Goal: Transaction & Acquisition: Book appointment/travel/reservation

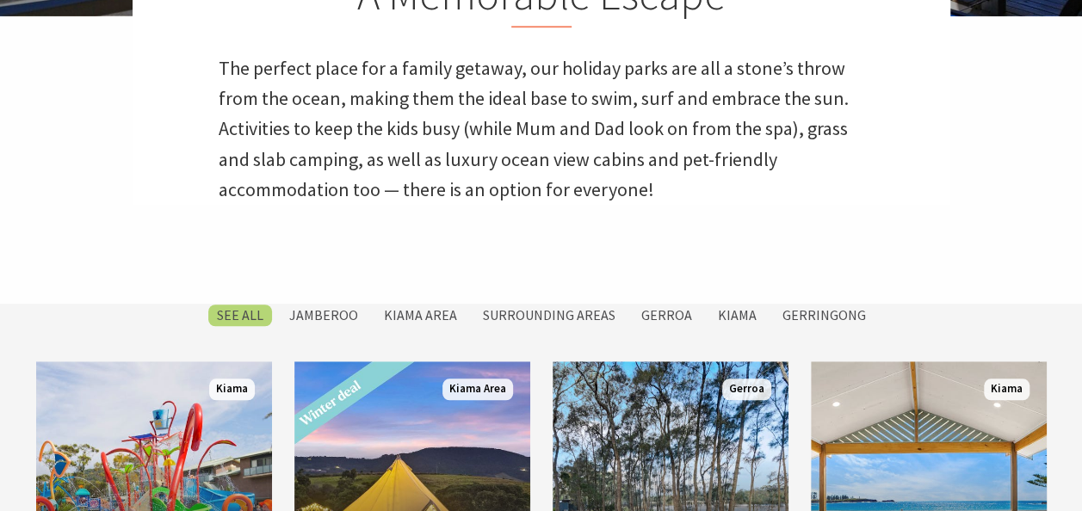
scroll to position [689, 0]
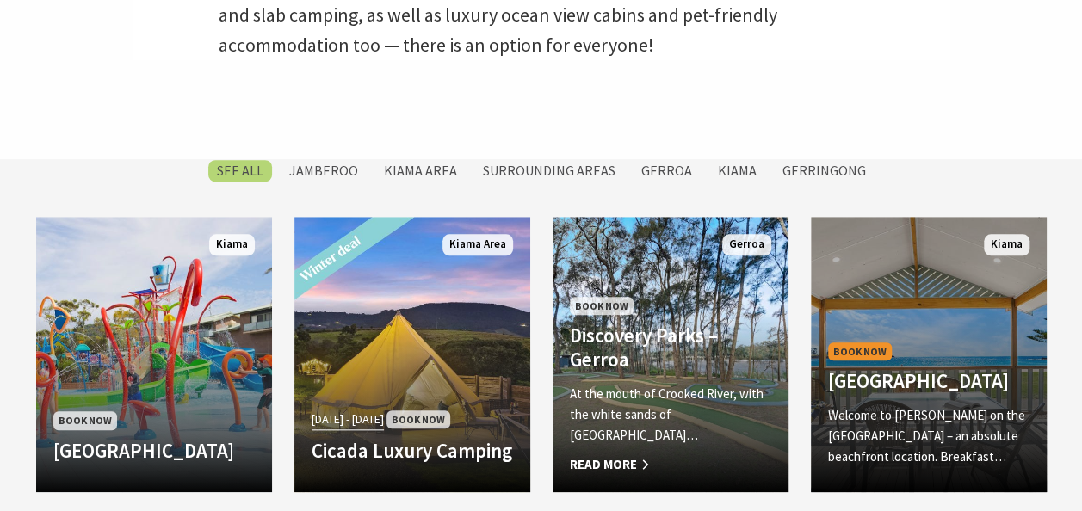
click at [923, 369] on h4 "[GEOGRAPHIC_DATA]" at bounding box center [928, 381] width 201 height 24
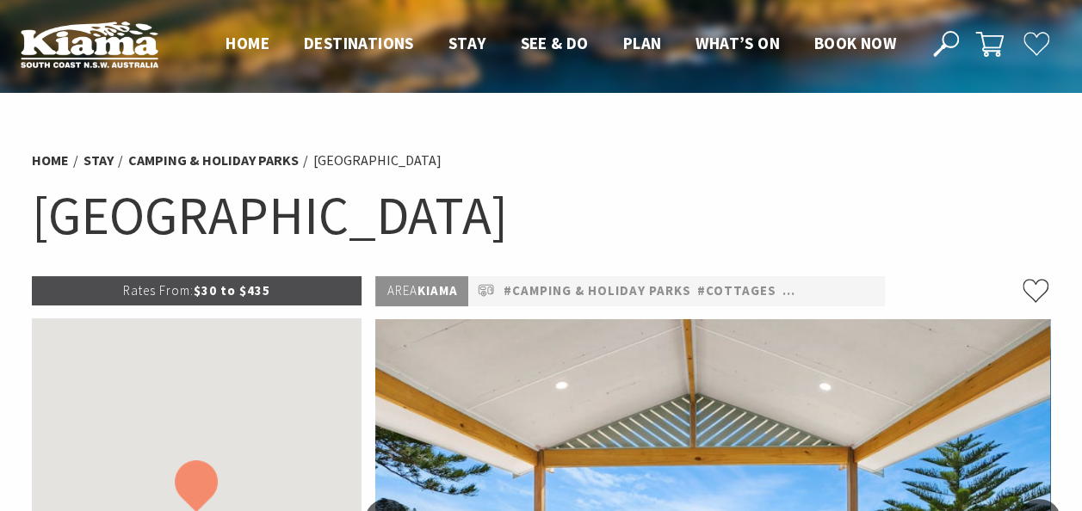
scroll to position [172, 0]
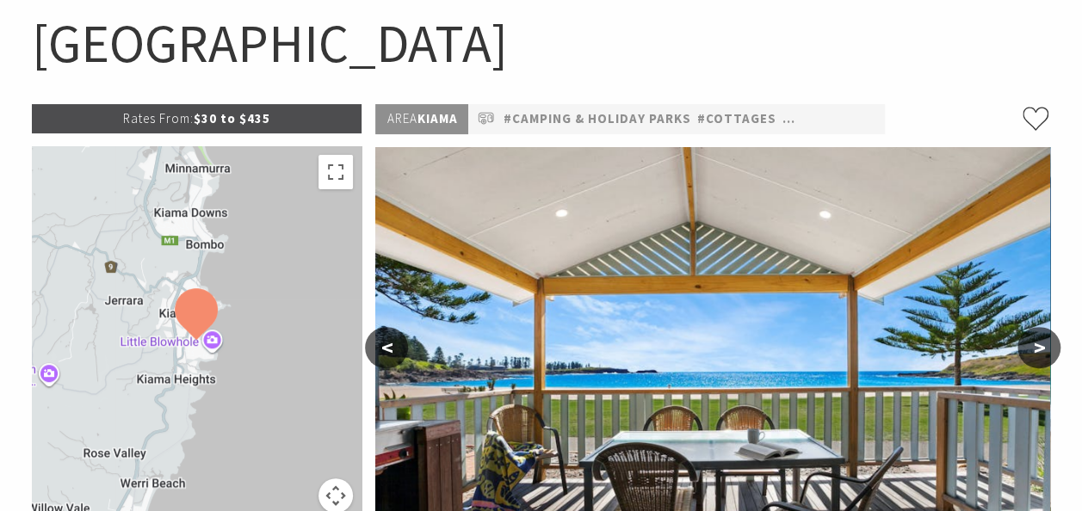
select select "3"
select select "2"
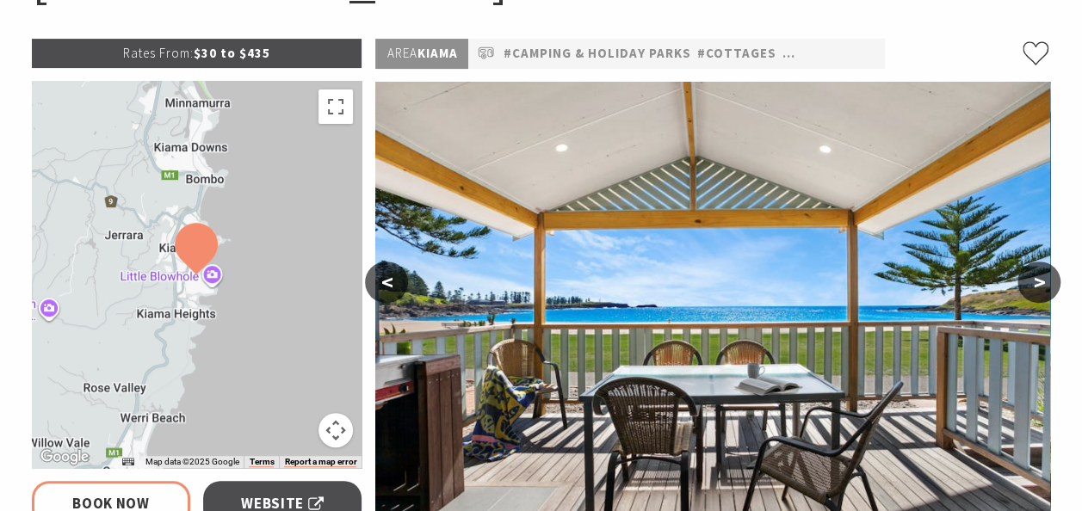
scroll to position [258, 0]
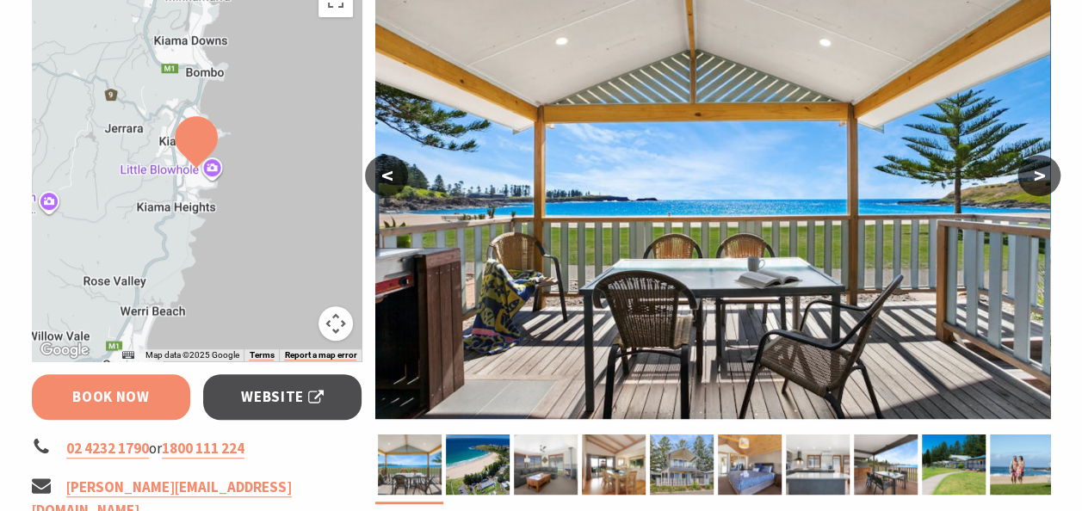
click at [164, 394] on link "Book Now" at bounding box center [111, 398] width 159 height 46
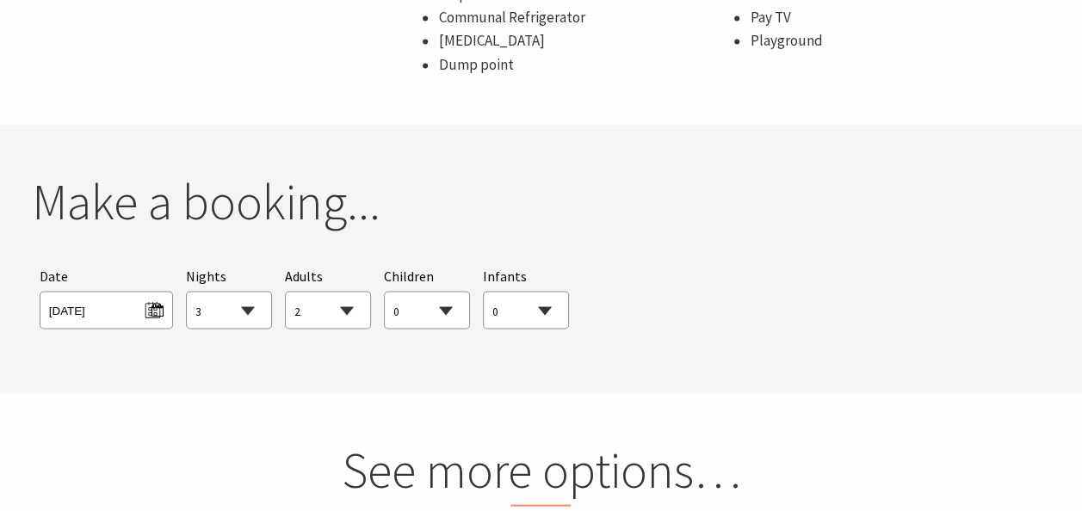
scroll to position [1569, 0]
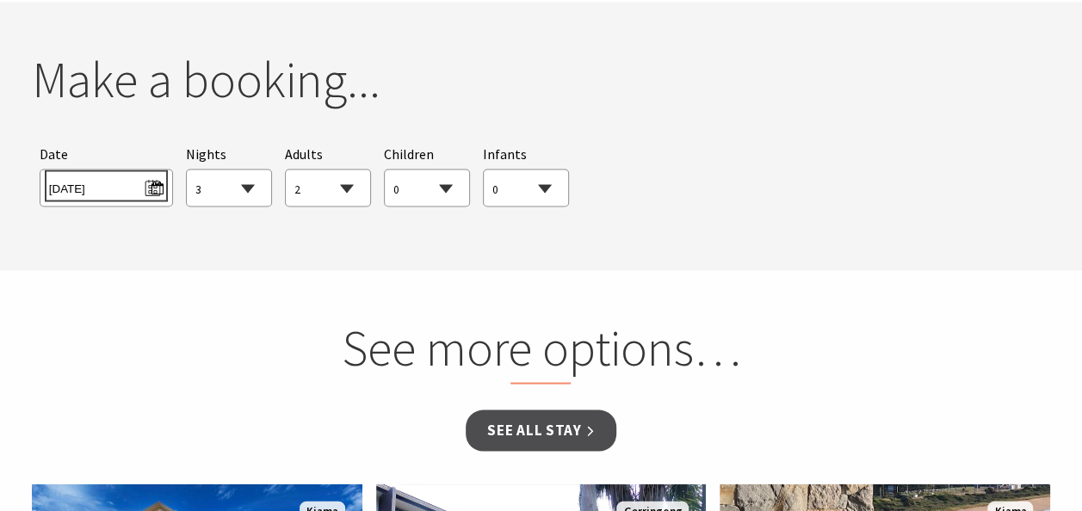
click at [148, 179] on span "Tue 30/09/2025" at bounding box center [106, 185] width 115 height 23
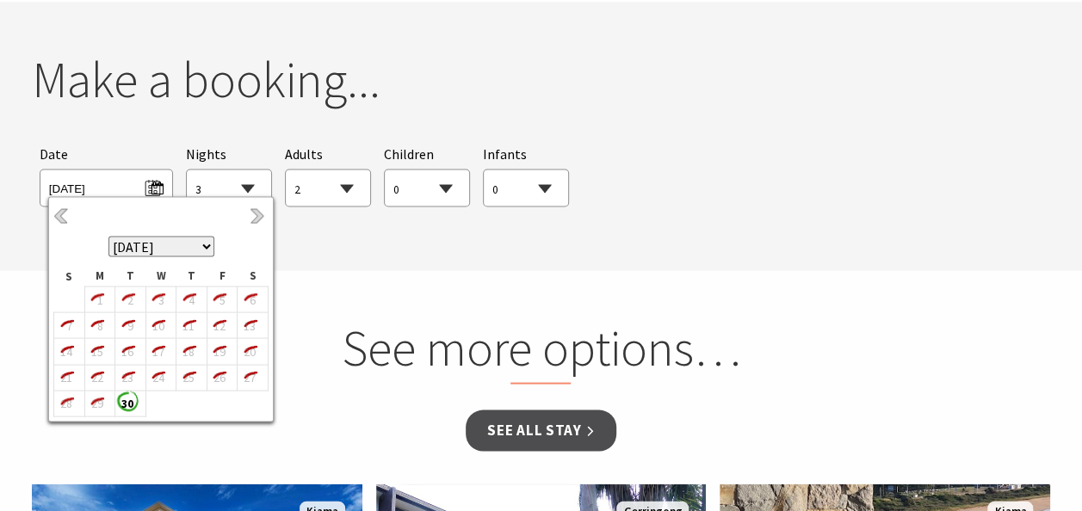
click at [201, 248] on select "September 2025 October 2025 November 2025 December 2025 January 2026 February 2…" at bounding box center [161, 246] width 106 height 21
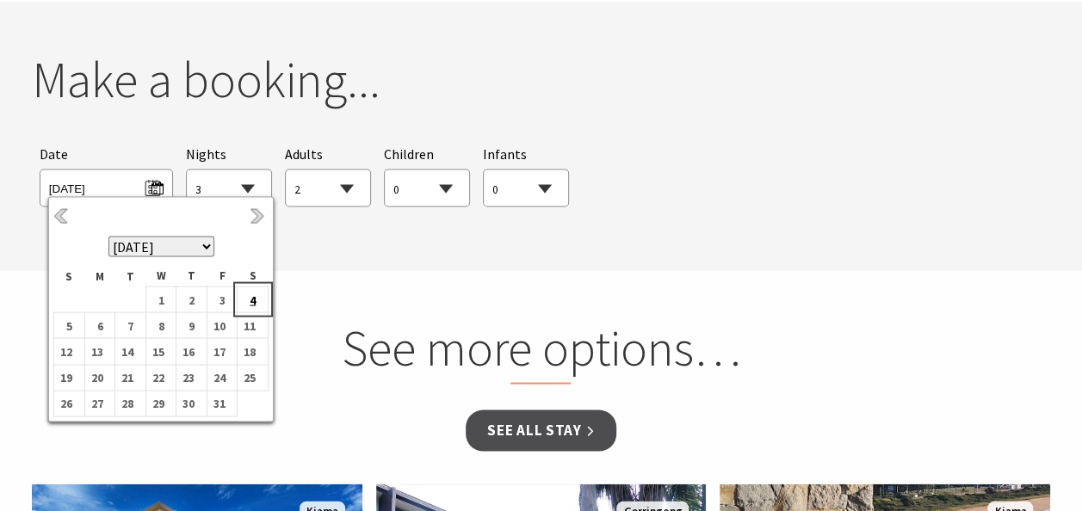
click at [245, 297] on b "4" at bounding box center [249, 299] width 22 height 22
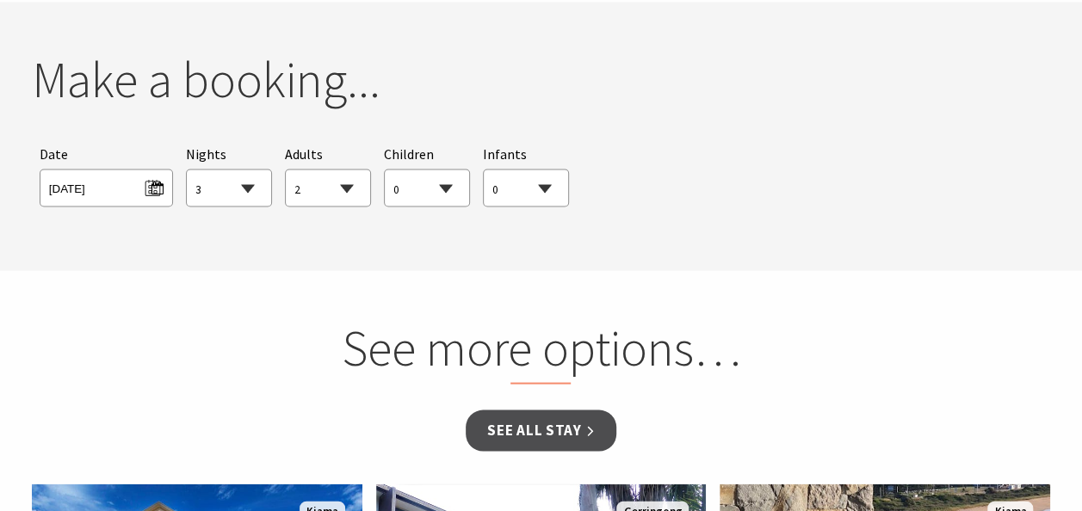
click at [231, 189] on select "1 2 3 4 5 6 7 8 9 10 11 12 13 14 15 16 17 18 19 20 21 22 23 24 25 26 27 28 29 30" at bounding box center [229, 189] width 84 height 38
select select "2"
click at [187, 170] on select "1 2 3 4 5 6 7 8 9 10 11 12 13 14 15 16 17 18 19 20 21 22 23 24 25 26 27 28 29 30" at bounding box center [229, 189] width 84 height 38
click at [550, 429] on link "See all Stay" at bounding box center [541, 430] width 150 height 40
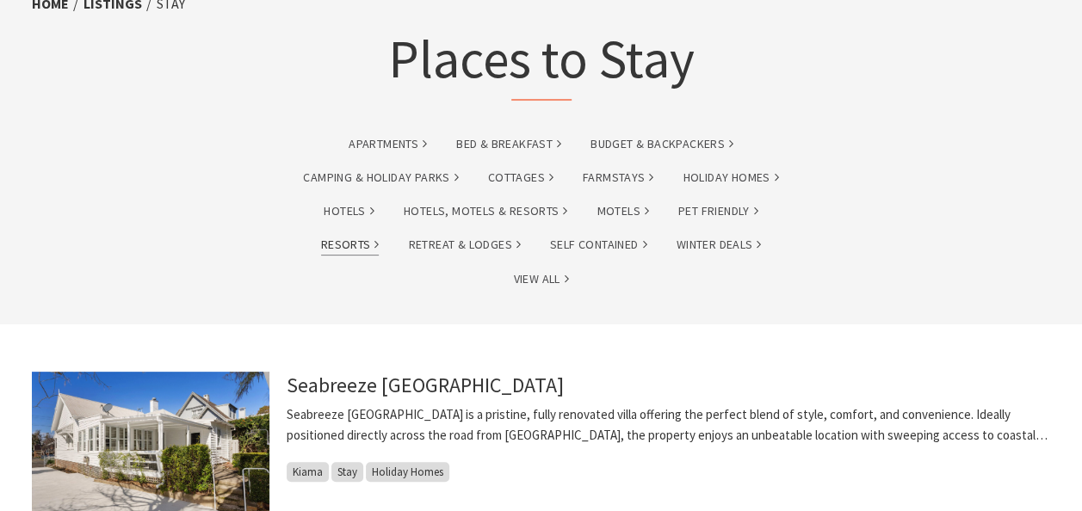
scroll to position [172, 0]
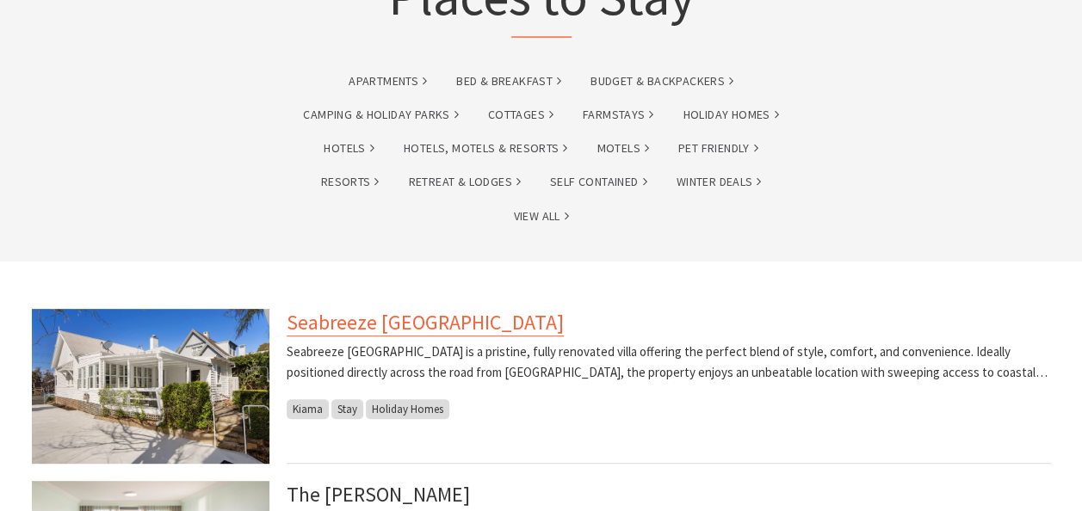
click at [393, 322] on link "Seabreeze [GEOGRAPHIC_DATA]" at bounding box center [425, 323] width 277 height 28
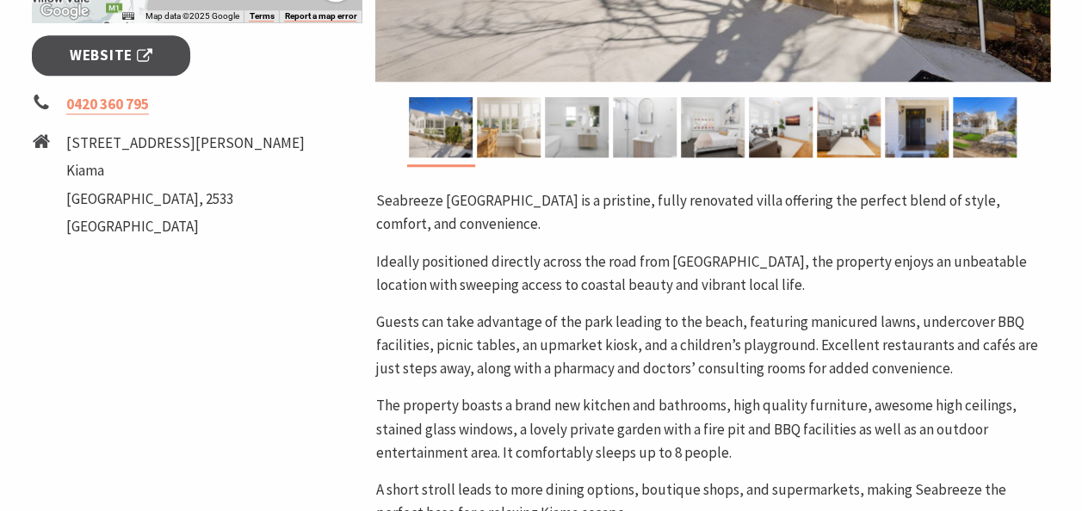
scroll to position [517, 0]
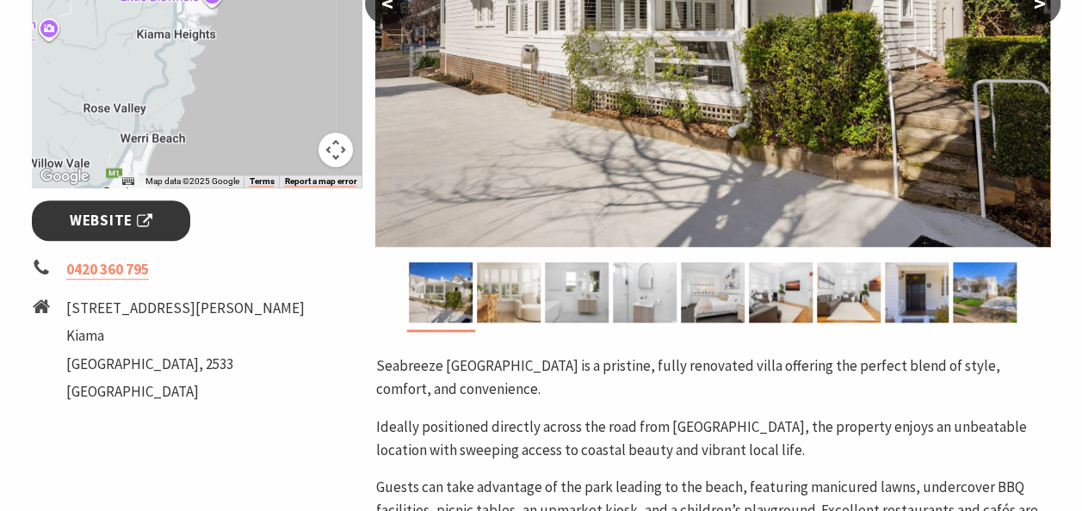
click at [85, 227] on span "Website" at bounding box center [111, 220] width 83 height 23
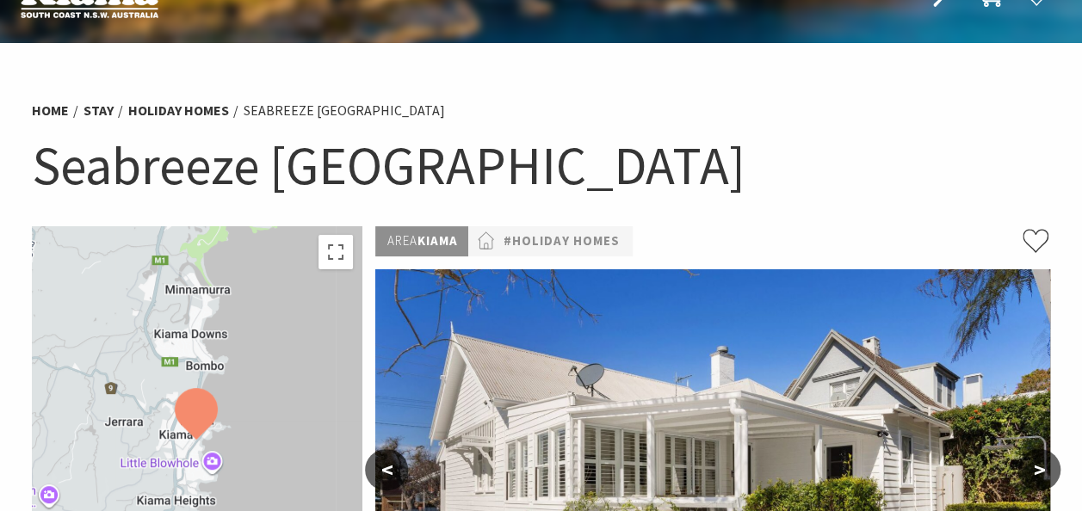
scroll to position [0, 0]
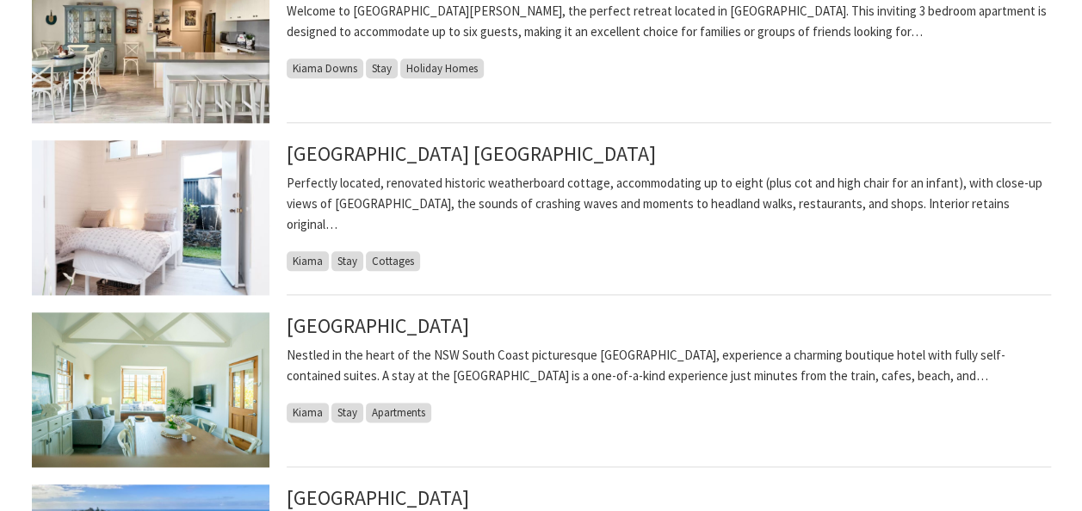
scroll to position [861, 0]
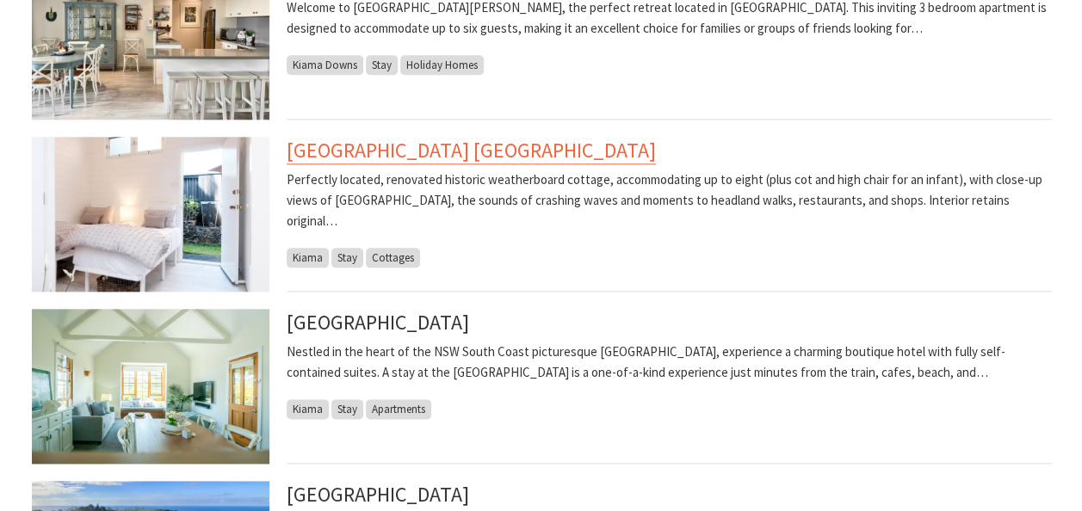
click at [467, 152] on link "[GEOGRAPHIC_DATA] [GEOGRAPHIC_DATA]" at bounding box center [471, 151] width 369 height 28
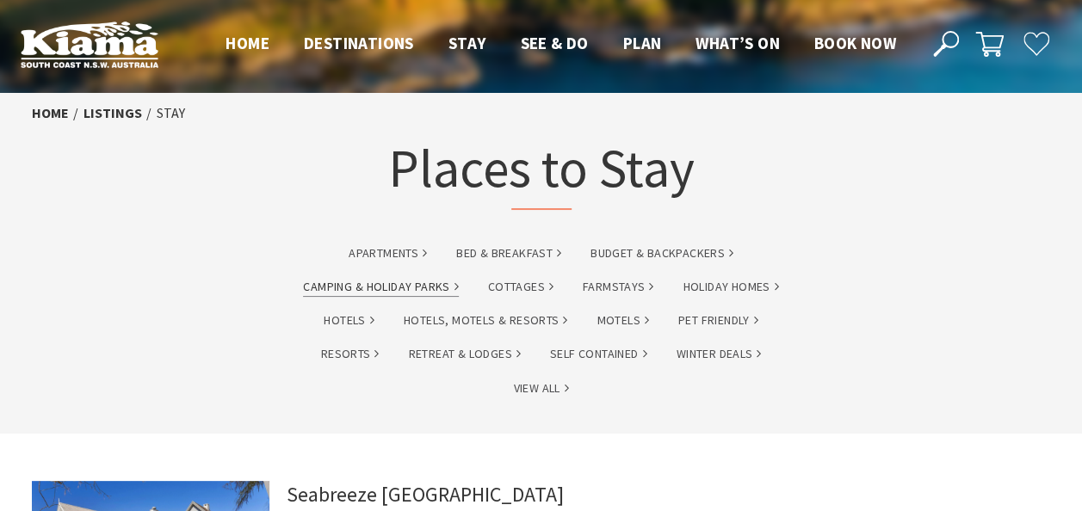
click at [377, 286] on link "Camping & Holiday Parks" at bounding box center [380, 287] width 155 height 20
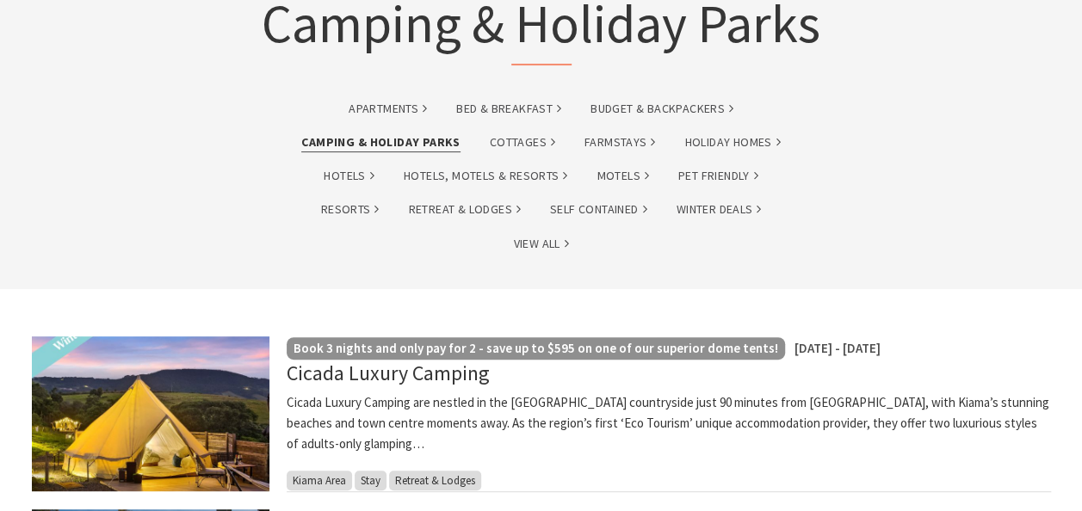
scroll to position [344, 0]
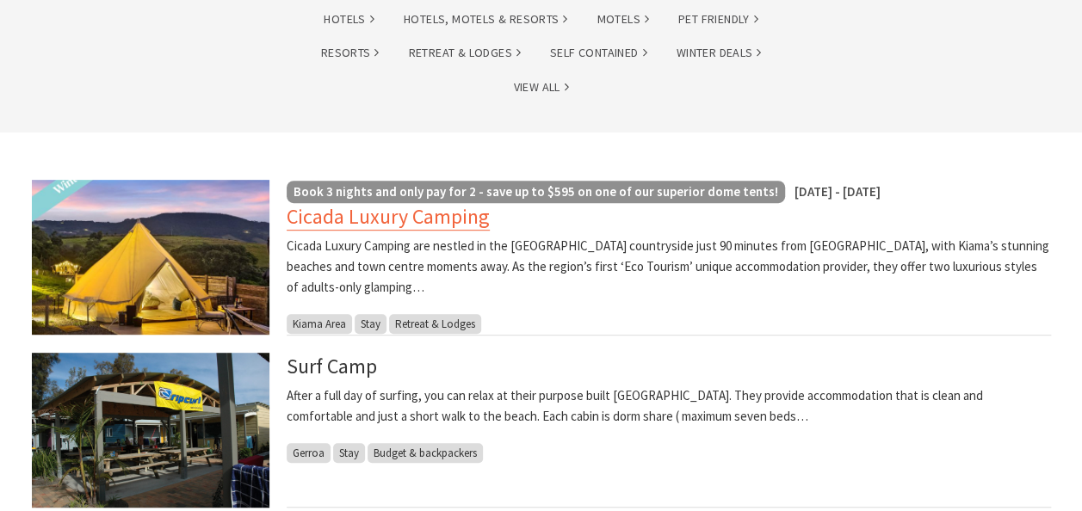
click at [393, 224] on link "Cicada Luxury Camping" at bounding box center [388, 217] width 203 height 28
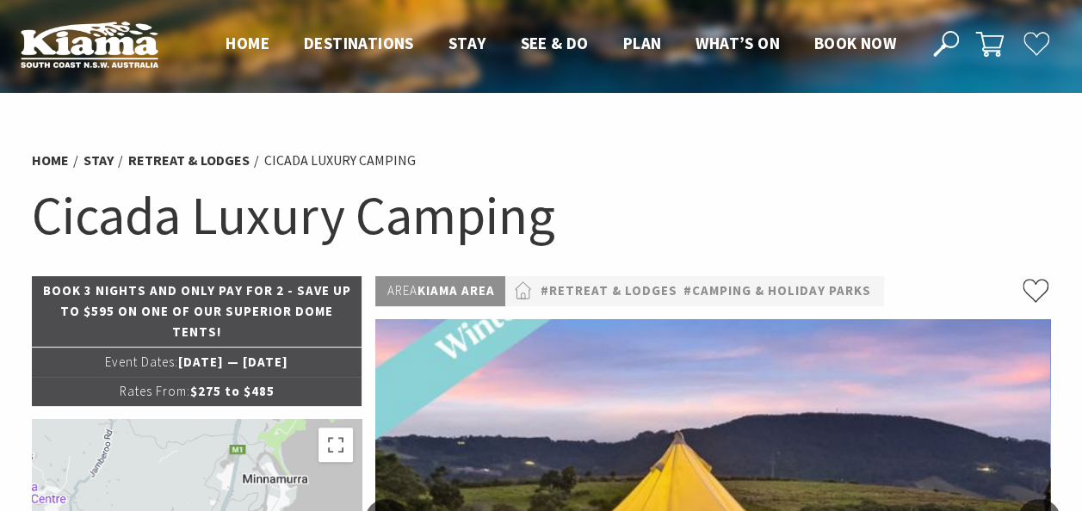
select select "2"
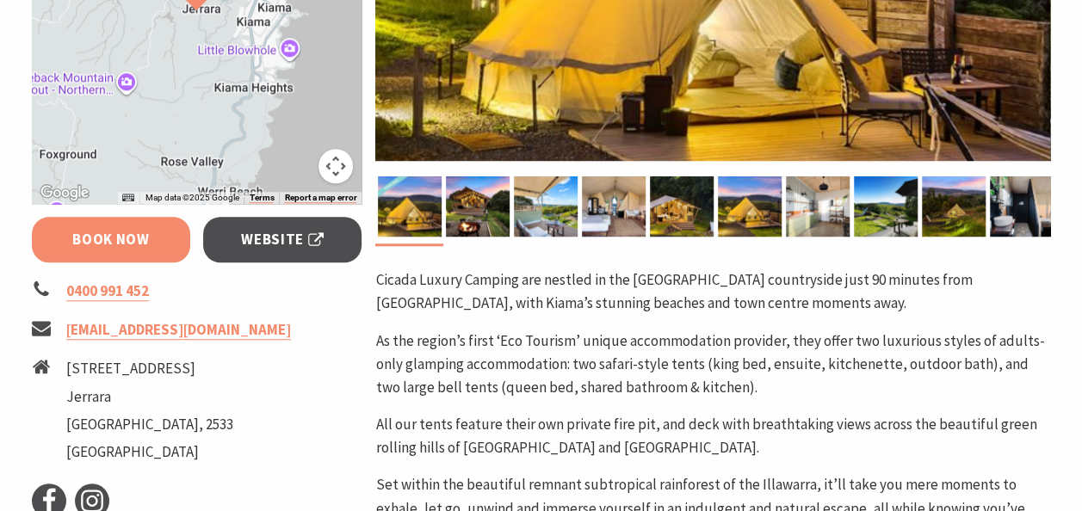
click at [121, 239] on link "Book Now" at bounding box center [111, 240] width 159 height 46
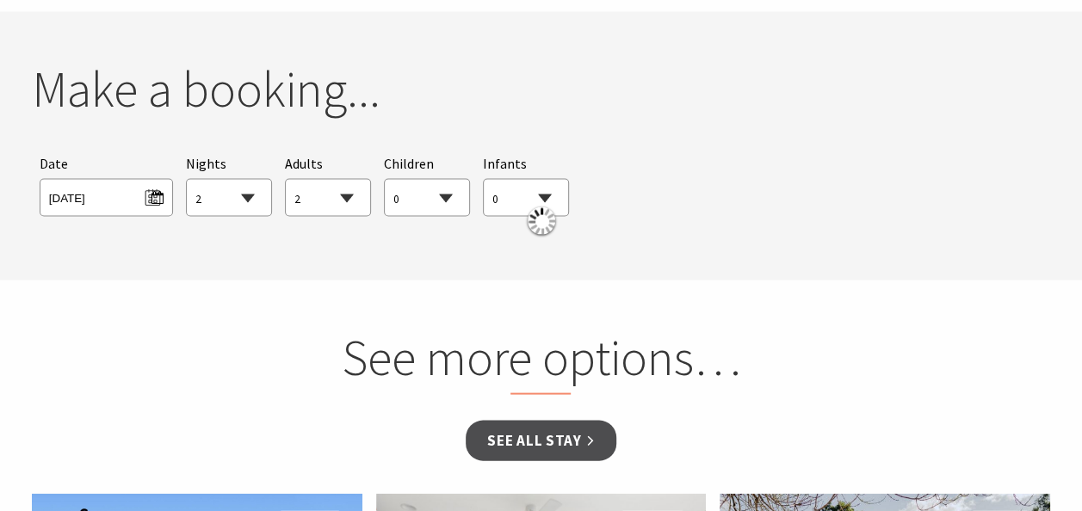
scroll to position [1606, 0]
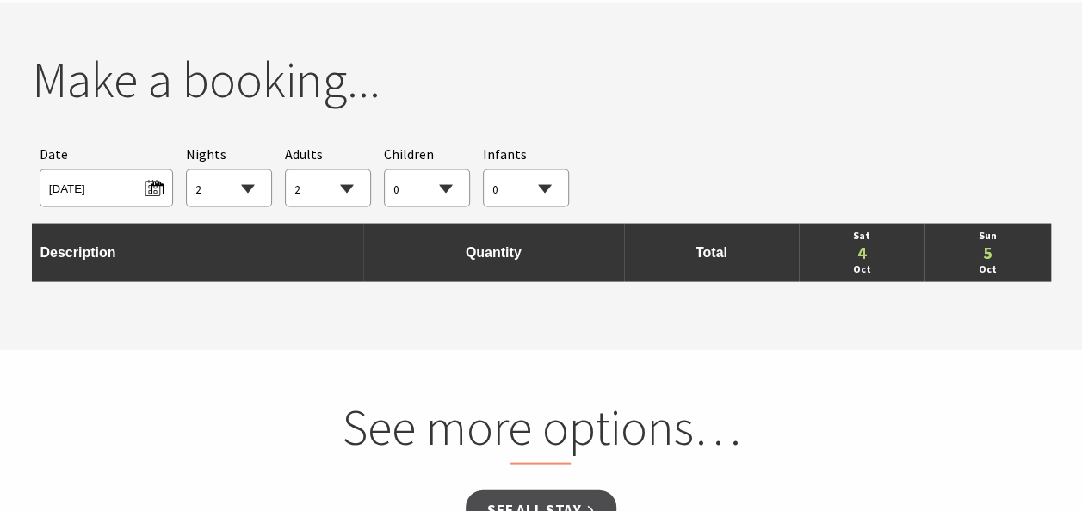
click at [867, 253] on link "4" at bounding box center [862, 252] width 108 height 17
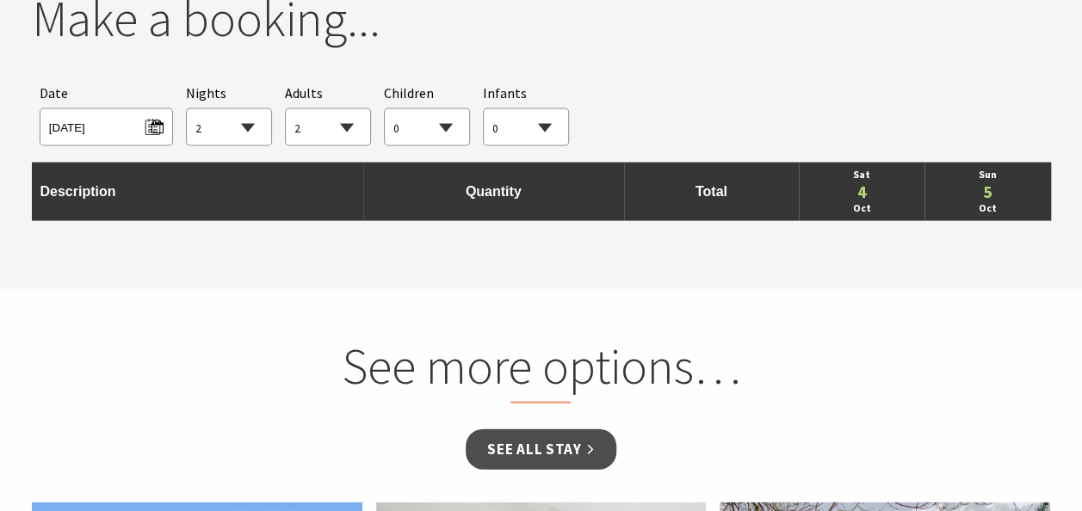
scroll to position [1520, 0]
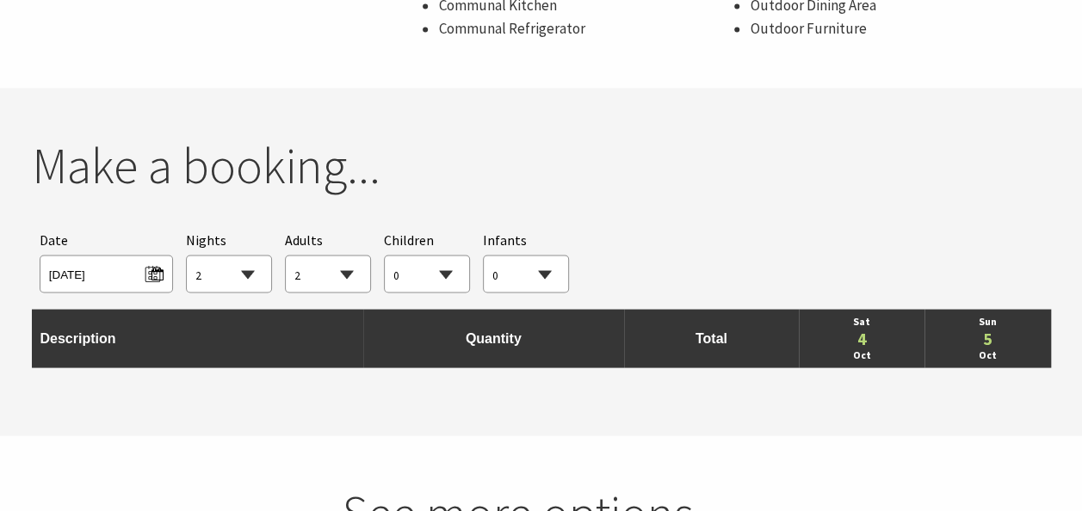
click at [496, 342] on td "Quantity" at bounding box center [493, 338] width 261 height 59
click at [533, 341] on td "Quantity" at bounding box center [493, 338] width 261 height 59
click at [319, 277] on select "0 1 2 3 4 5 6 7 8 9 10 11 12 13 14 15 16 17 18 19 20 21 22 23 24 25 26 27 28 29…" at bounding box center [328, 275] width 84 height 38
click at [286, 256] on select "0 1 2 3 4 5 6 7 8 9 10 11 12 13 14 15 16 17 18 19 20 21 22 23 24 25 26 27 28 29…" at bounding box center [328, 275] width 84 height 38
click at [188, 310] on td "Description" at bounding box center [197, 338] width 331 height 59
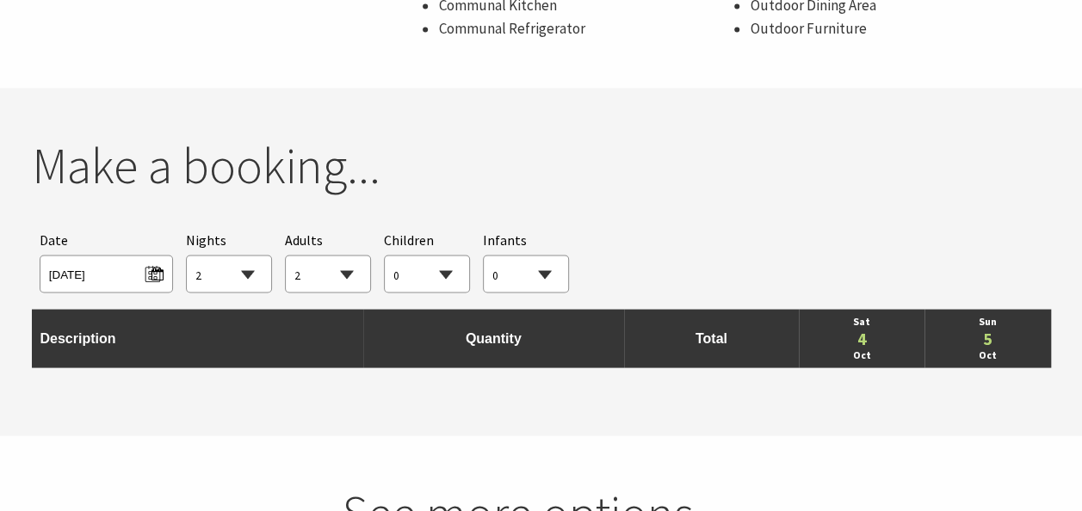
click at [157, 333] on td "Description" at bounding box center [197, 338] width 331 height 59
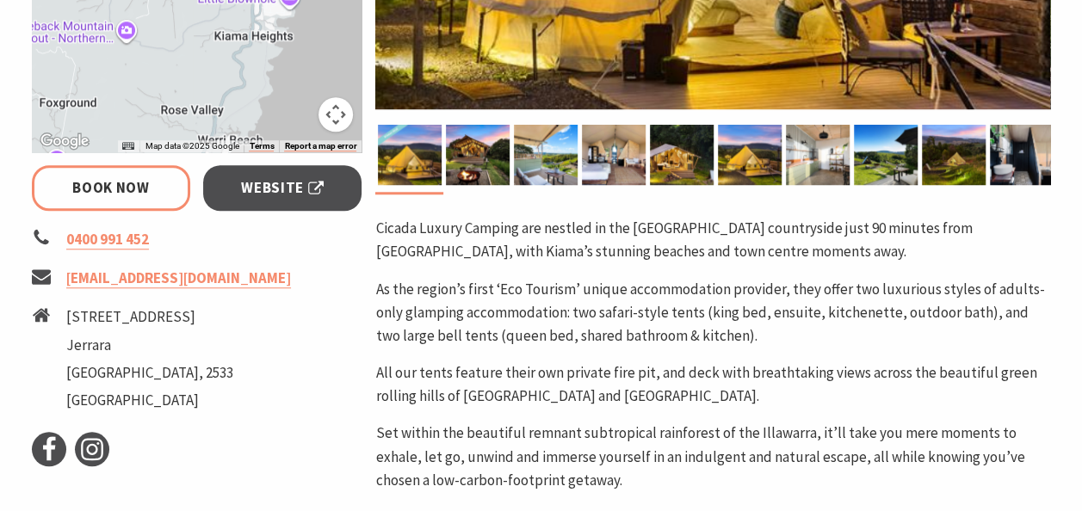
scroll to position [486, 0]
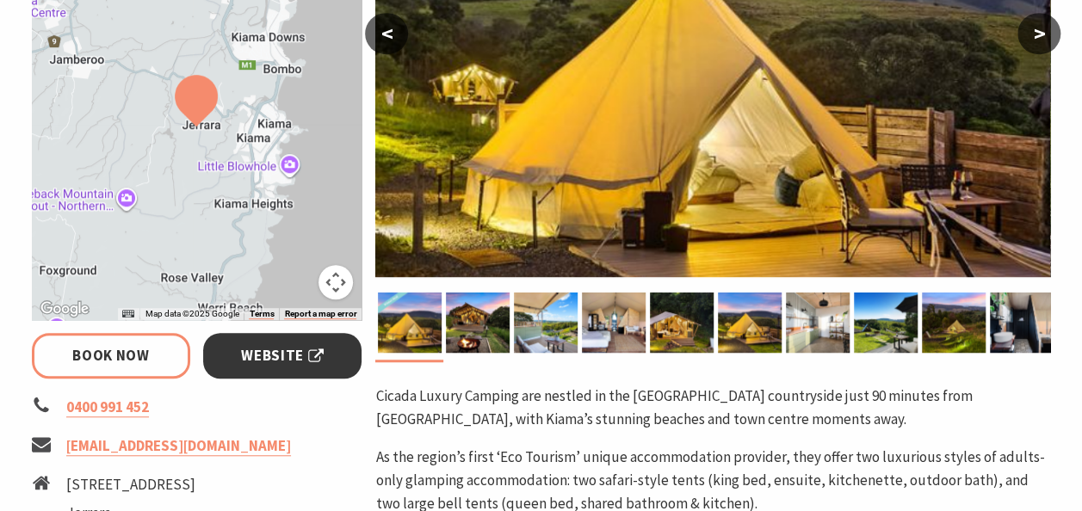
click at [268, 366] on span "Website" at bounding box center [282, 355] width 83 height 23
select select "2"
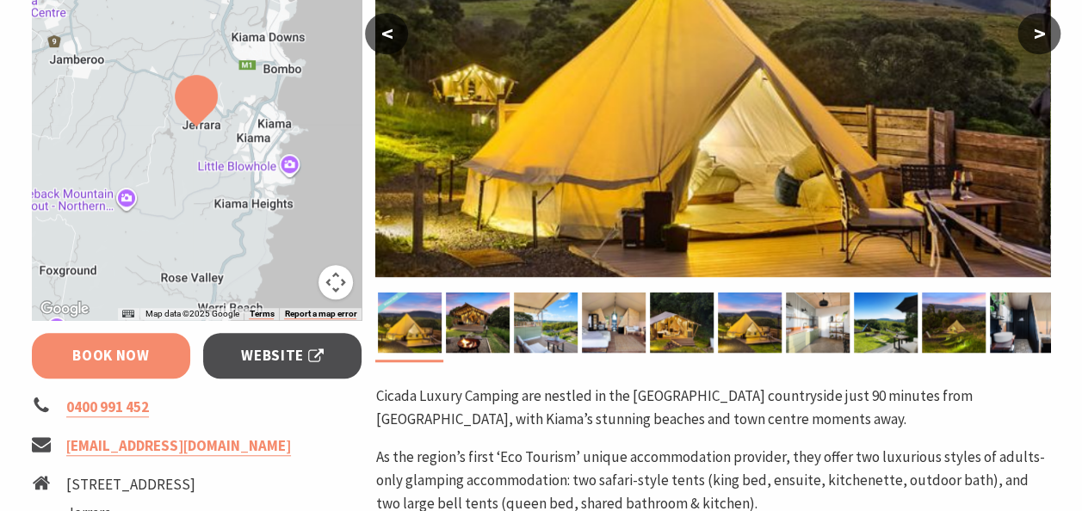
click at [138, 363] on link "Book Now" at bounding box center [111, 356] width 159 height 46
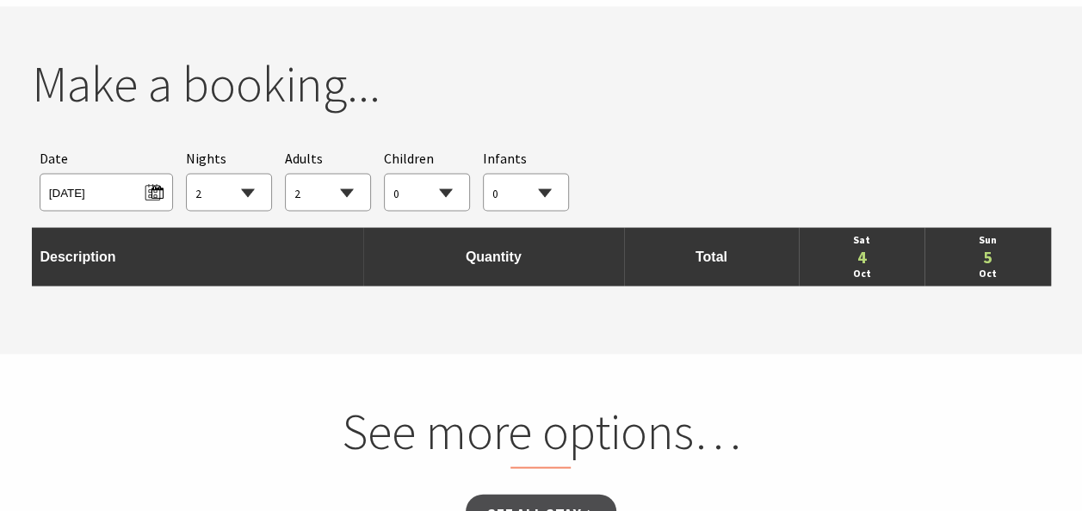
scroll to position [1606, 0]
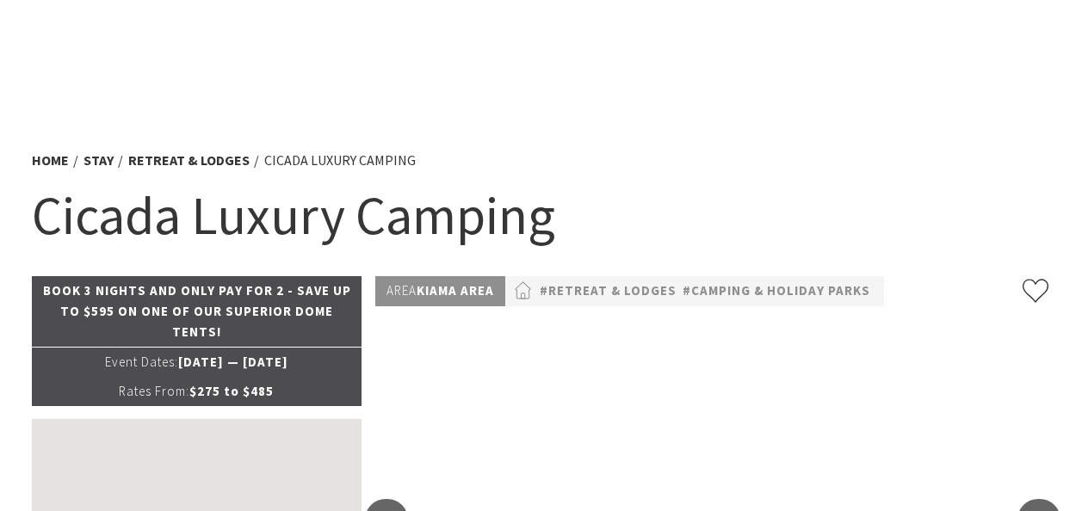
select select "2"
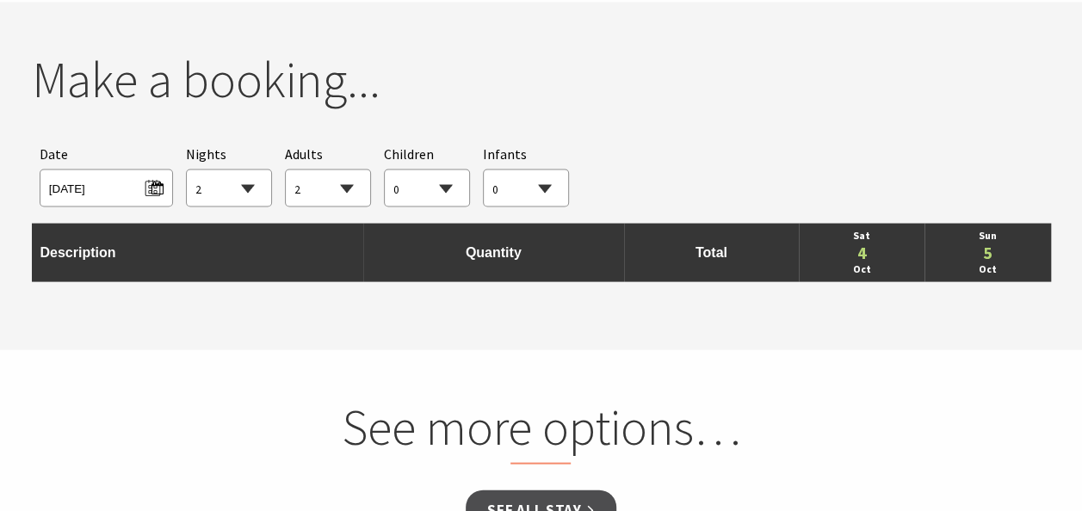
click at [695, 272] on td "Total" at bounding box center [711, 252] width 175 height 59
click at [842, 247] on link "4" at bounding box center [862, 252] width 108 height 17
click at [860, 245] on link "4" at bounding box center [862, 252] width 108 height 17
drag, startPoint x: 860, startPoint y: 245, endPoint x: 872, endPoint y: 249, distance: 12.8
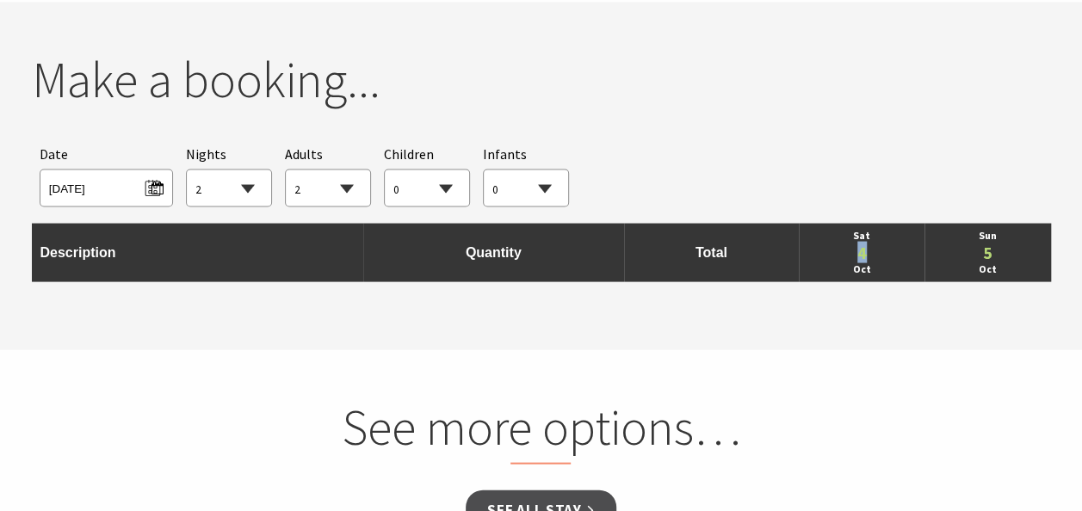
click at [872, 249] on link "4" at bounding box center [862, 252] width 108 height 17
click at [987, 255] on link "5" at bounding box center [987, 252] width 108 height 17
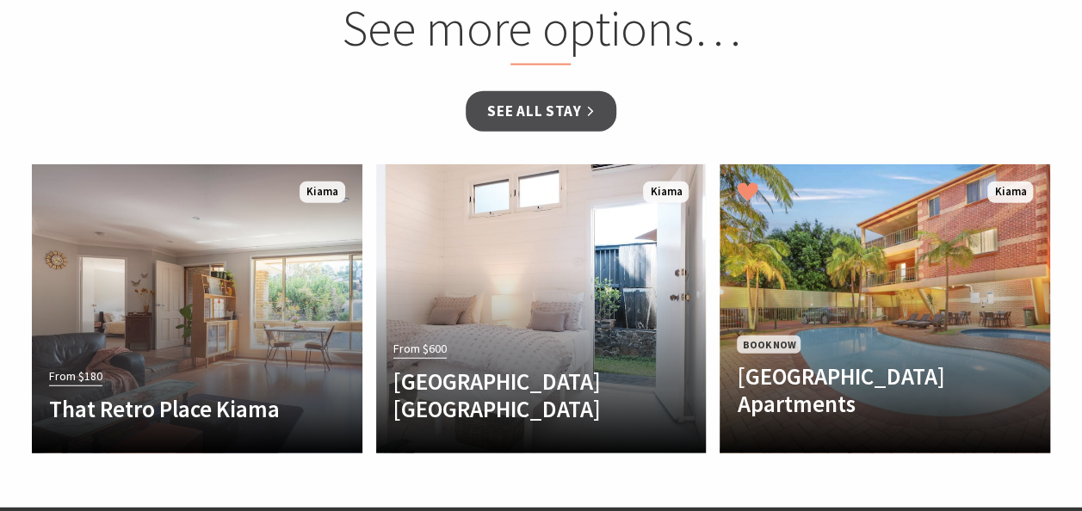
scroll to position [1950, 0]
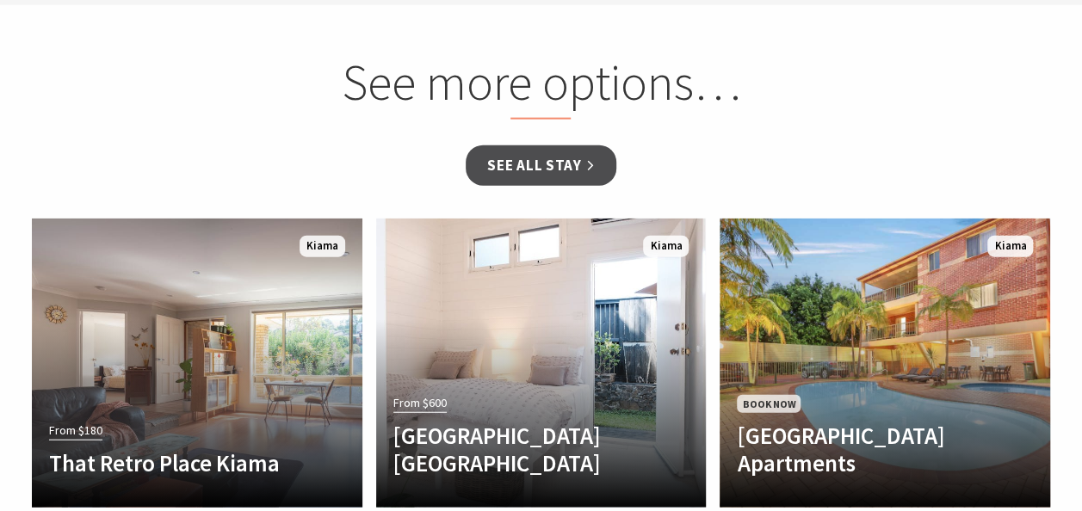
select select "2"
